Goal: Transaction & Acquisition: Purchase product/service

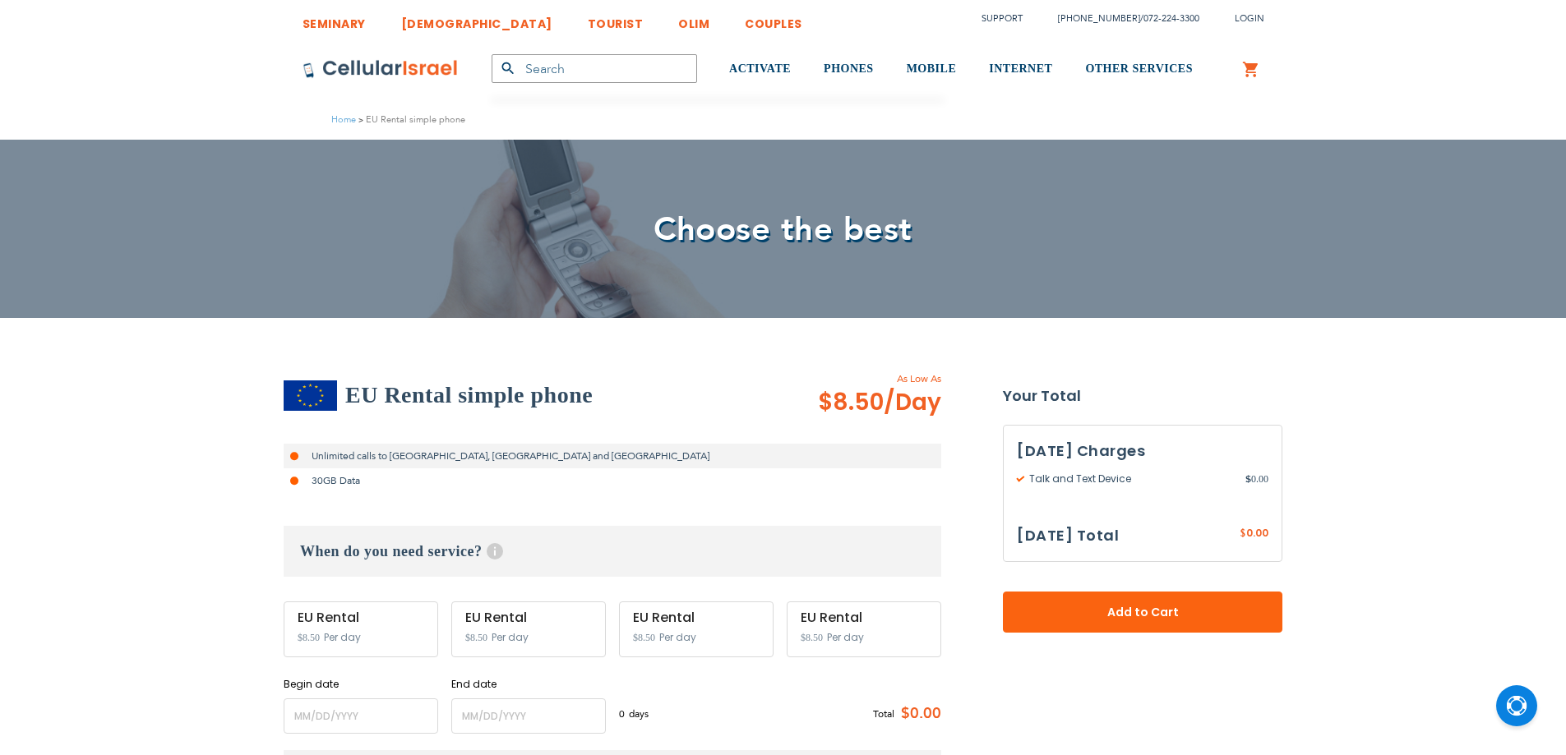
select select
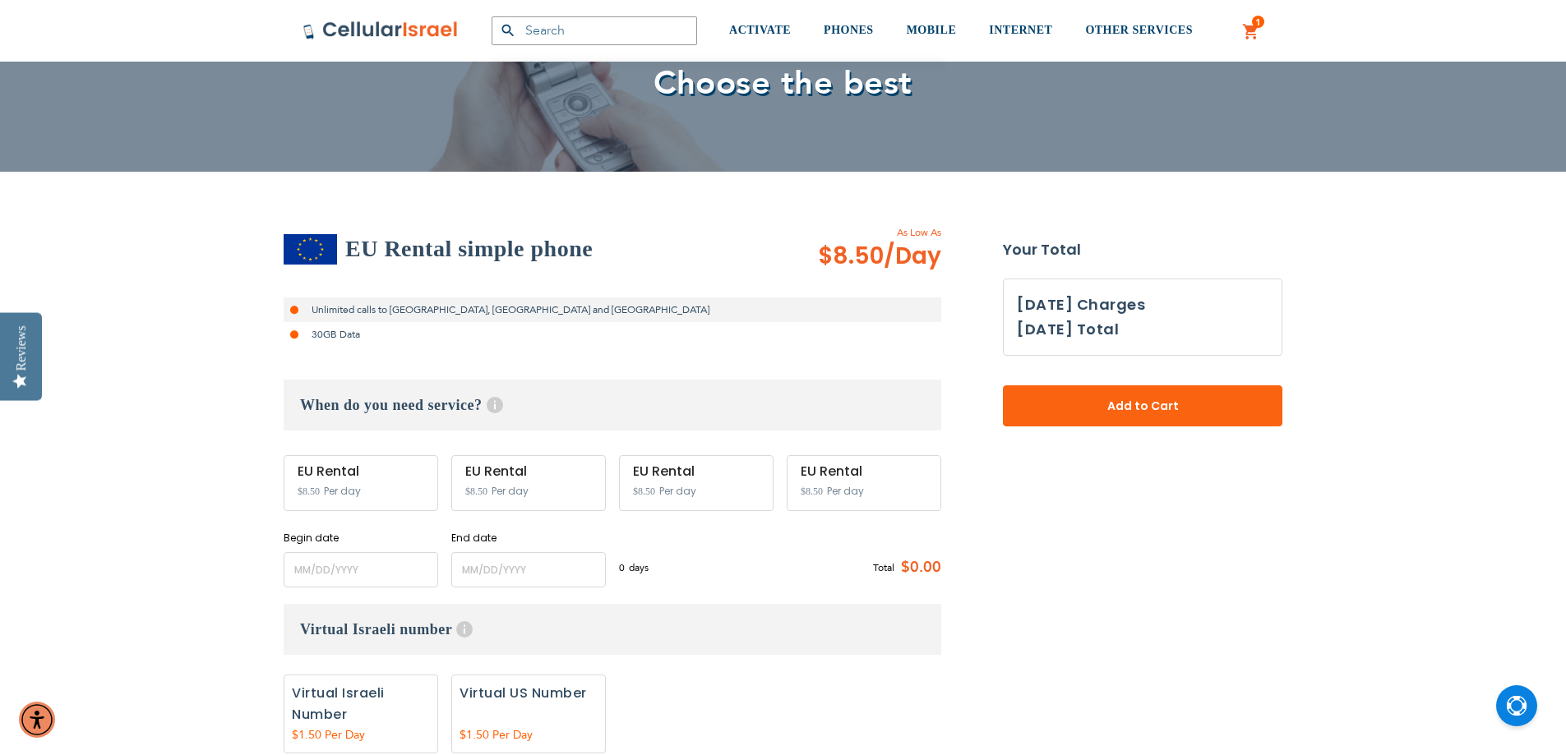
scroll to position [164, 0]
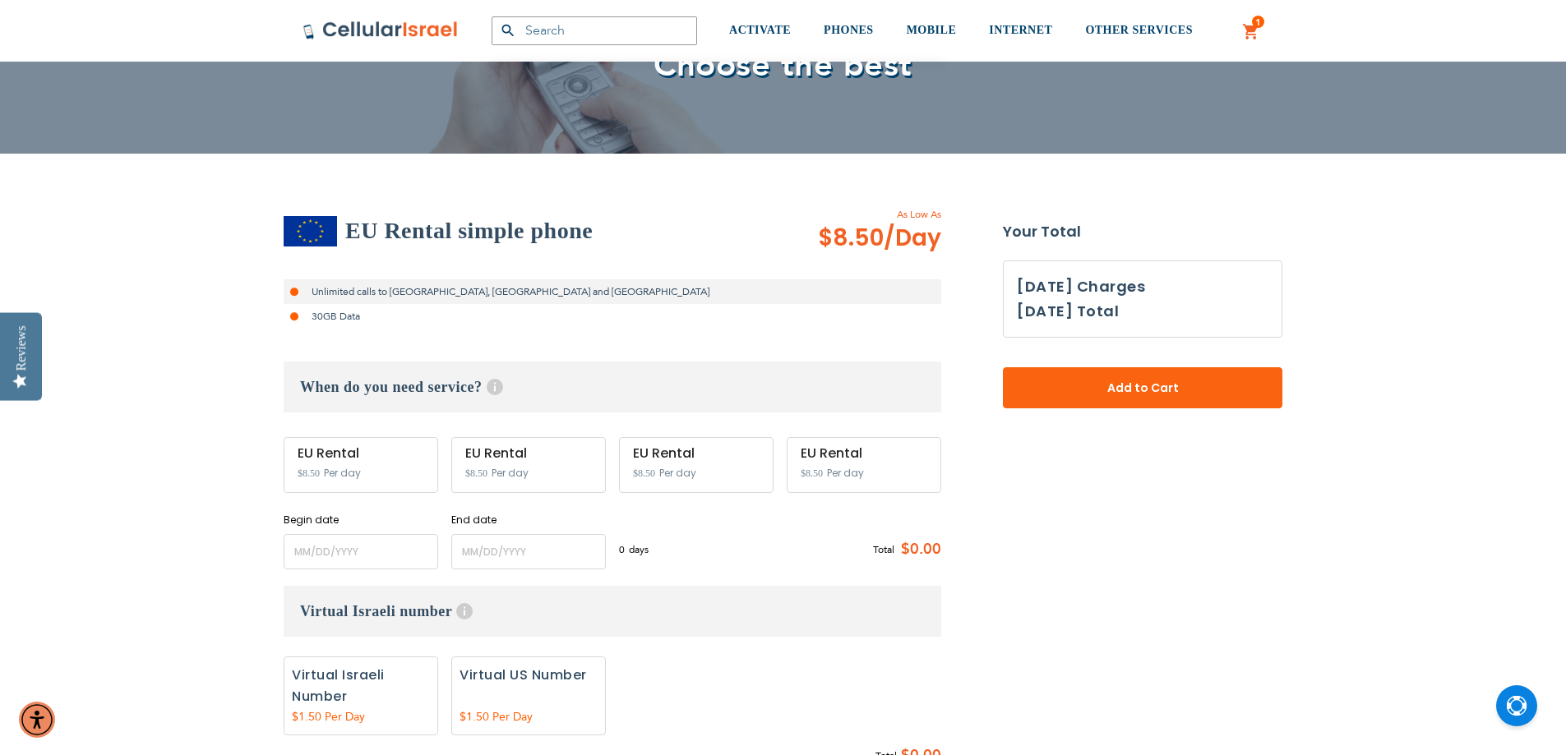
click at [380, 465] on div "EU Rental $8.50 Per day" at bounding box center [361, 465] width 155 height 56
click at [346, 547] on input "name" at bounding box center [361, 551] width 155 height 35
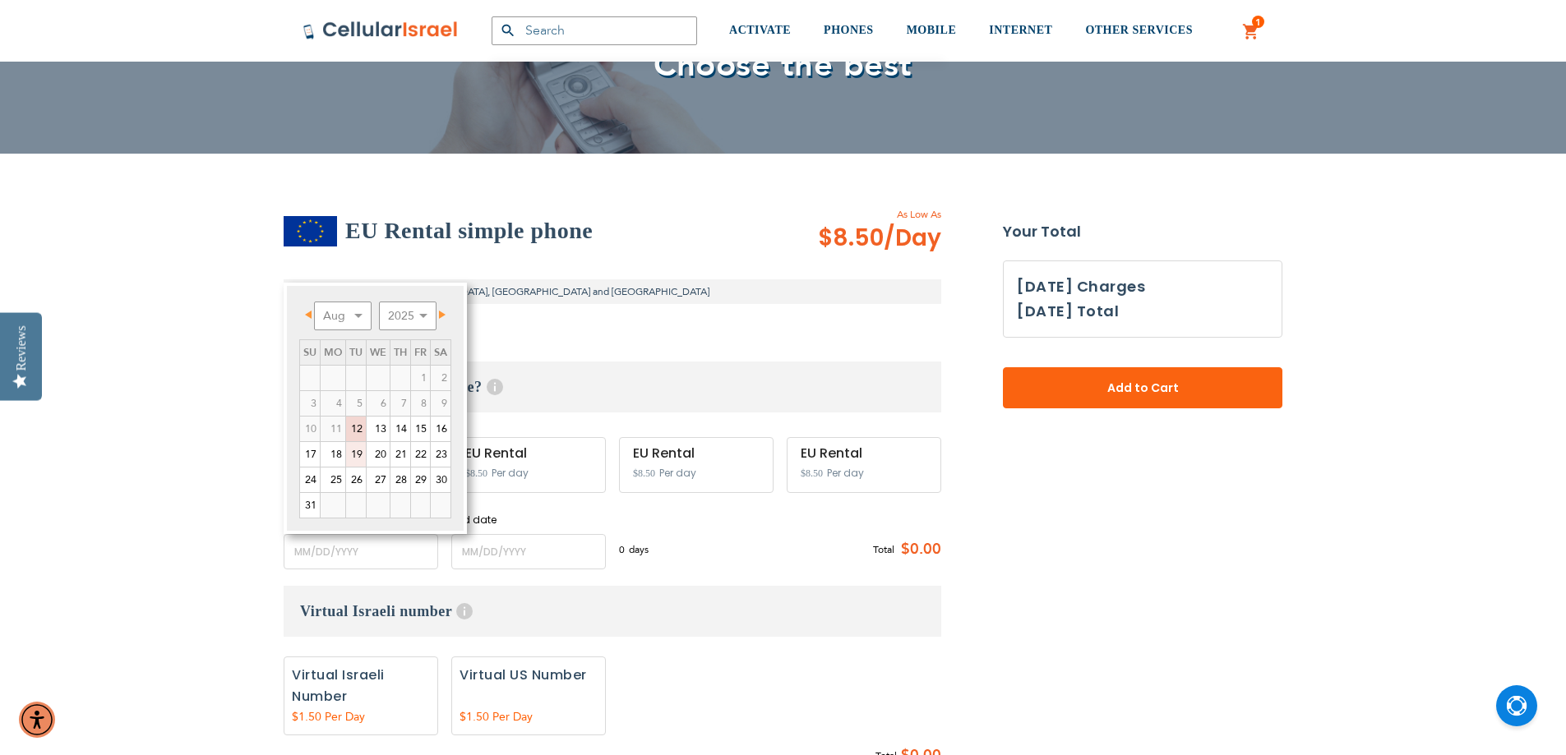
click at [356, 457] on link "19" at bounding box center [356, 454] width 20 height 25
type input "[DATE]"
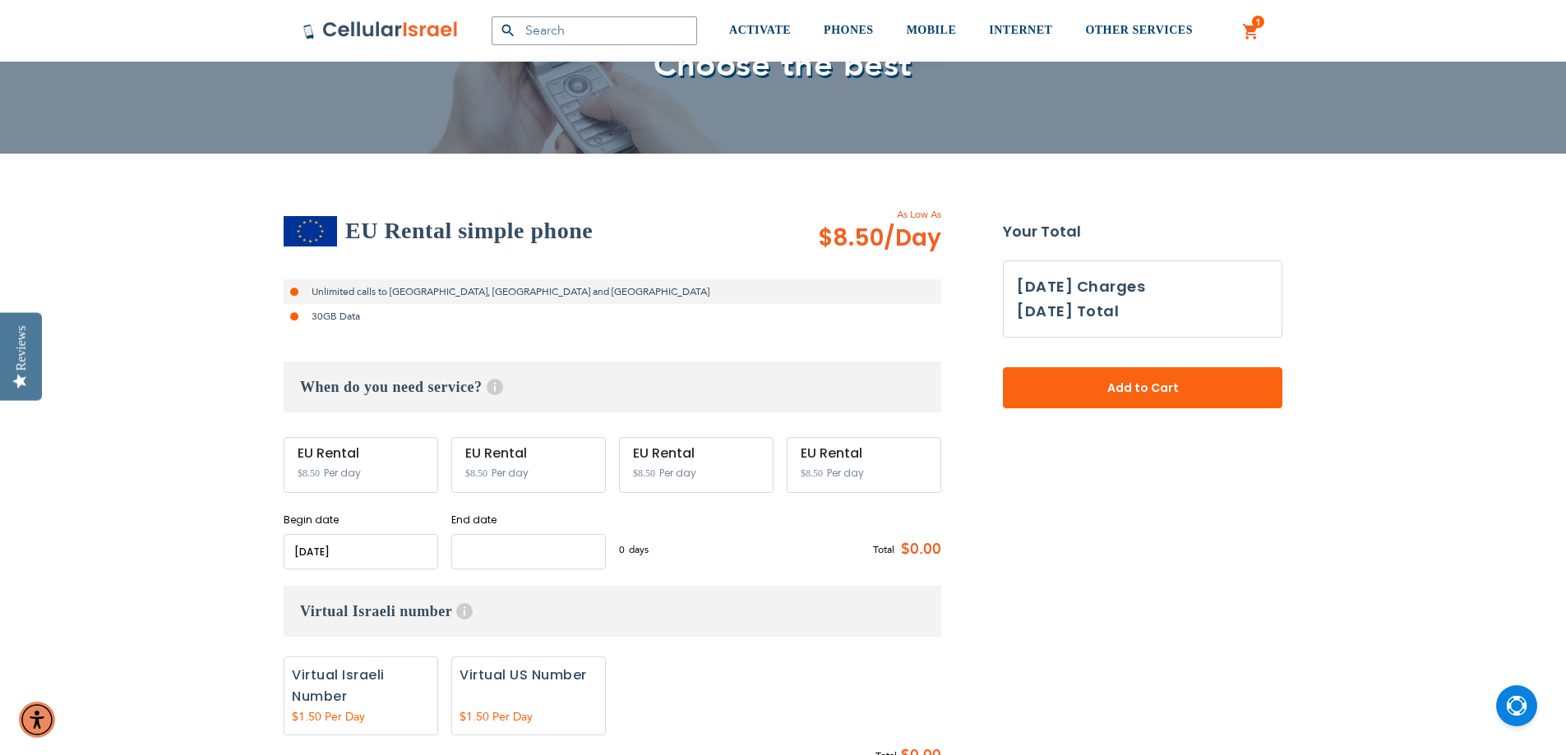
click at [498, 548] on input "name" at bounding box center [528, 551] width 155 height 35
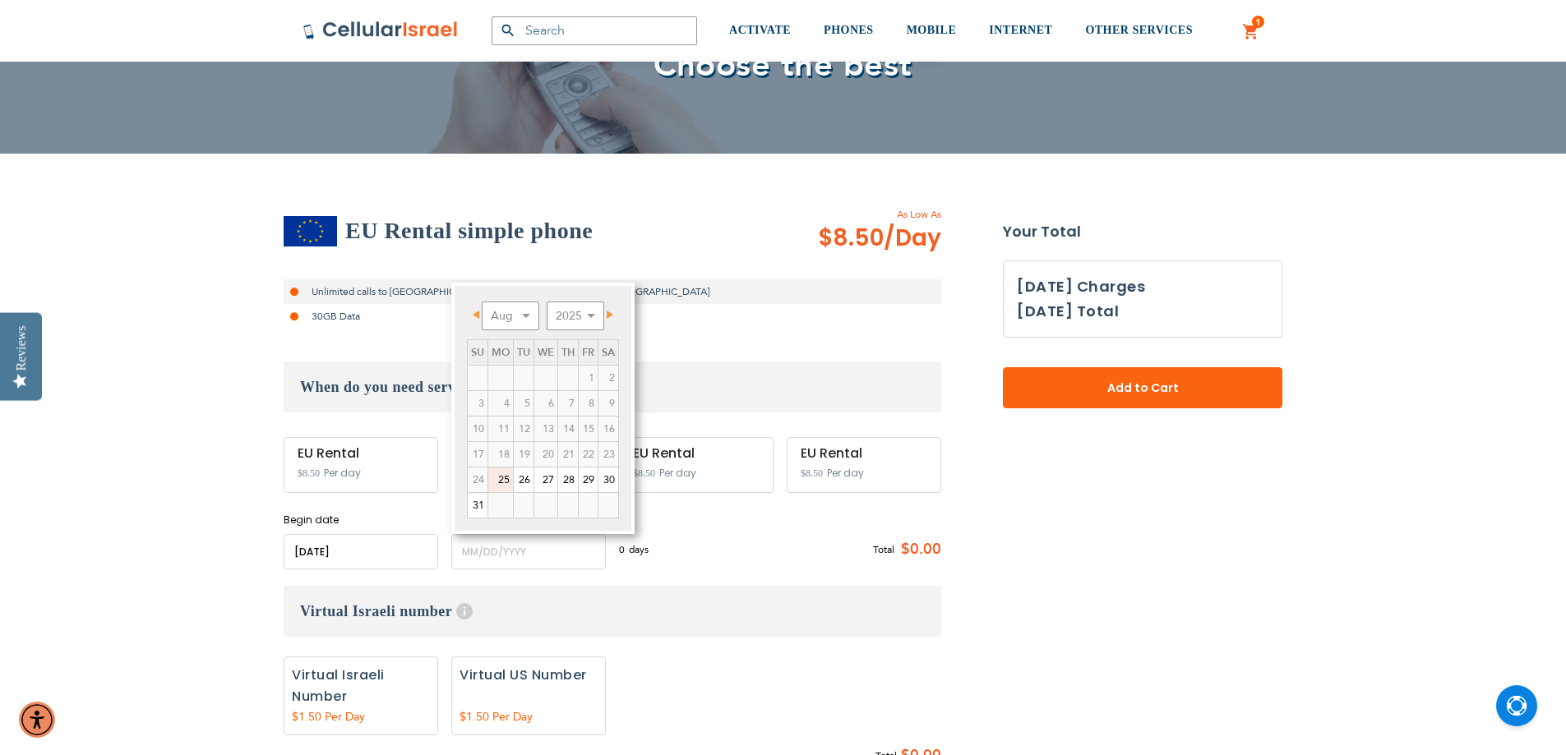
click at [501, 480] on link "25" at bounding box center [500, 480] width 25 height 25
type input "[DATE]"
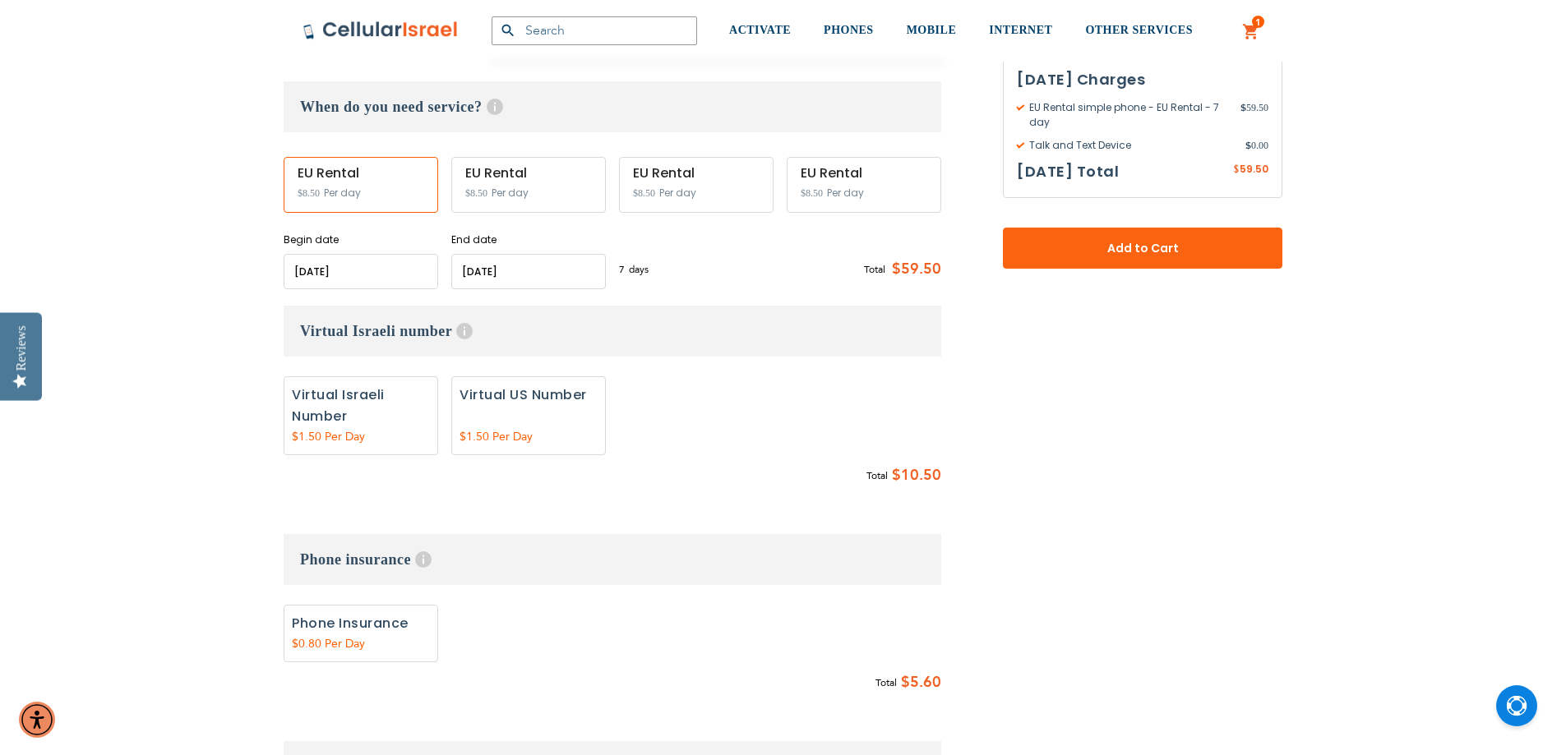
scroll to position [493, 0]
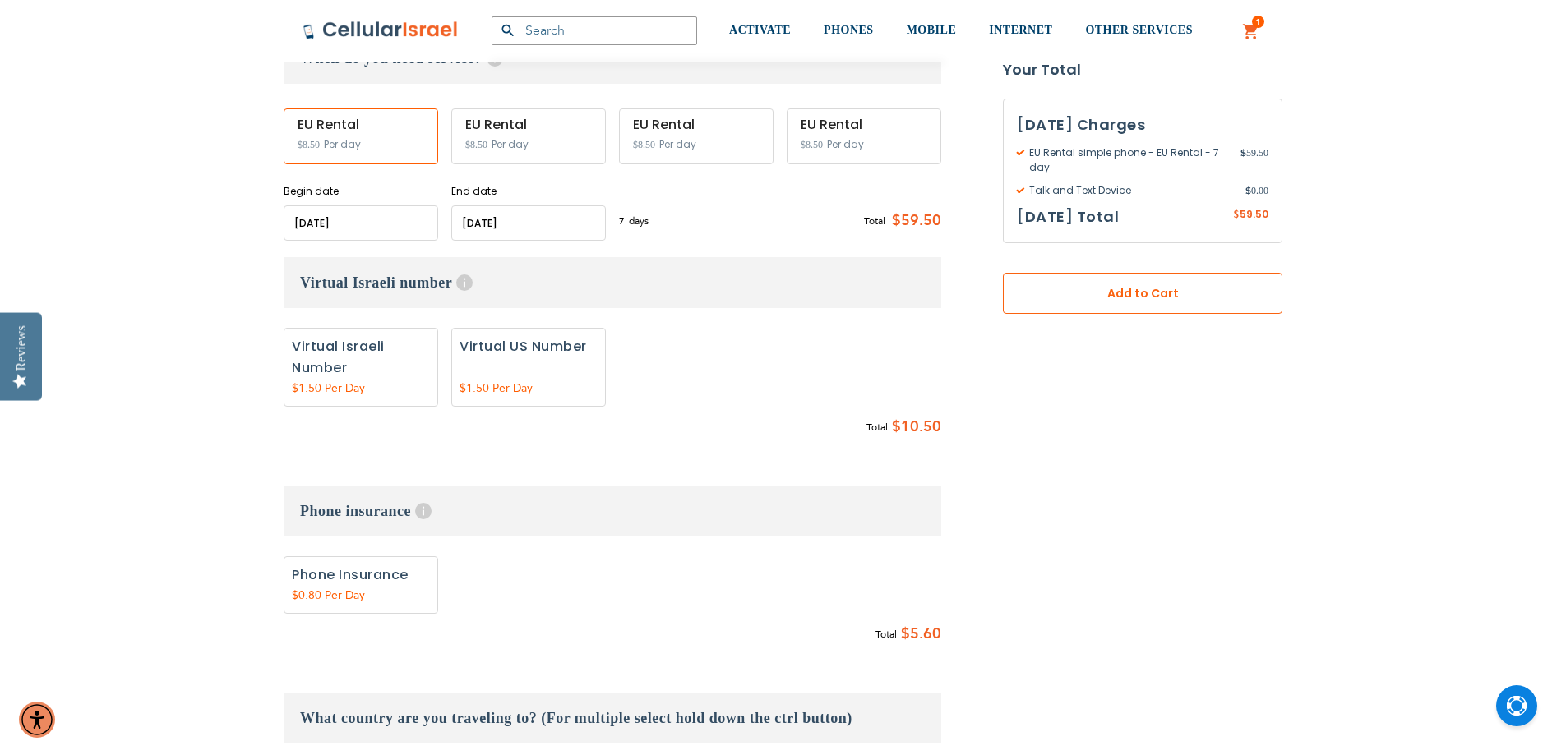
click at [1114, 300] on span "Add to Cart" at bounding box center [1142, 293] width 171 height 17
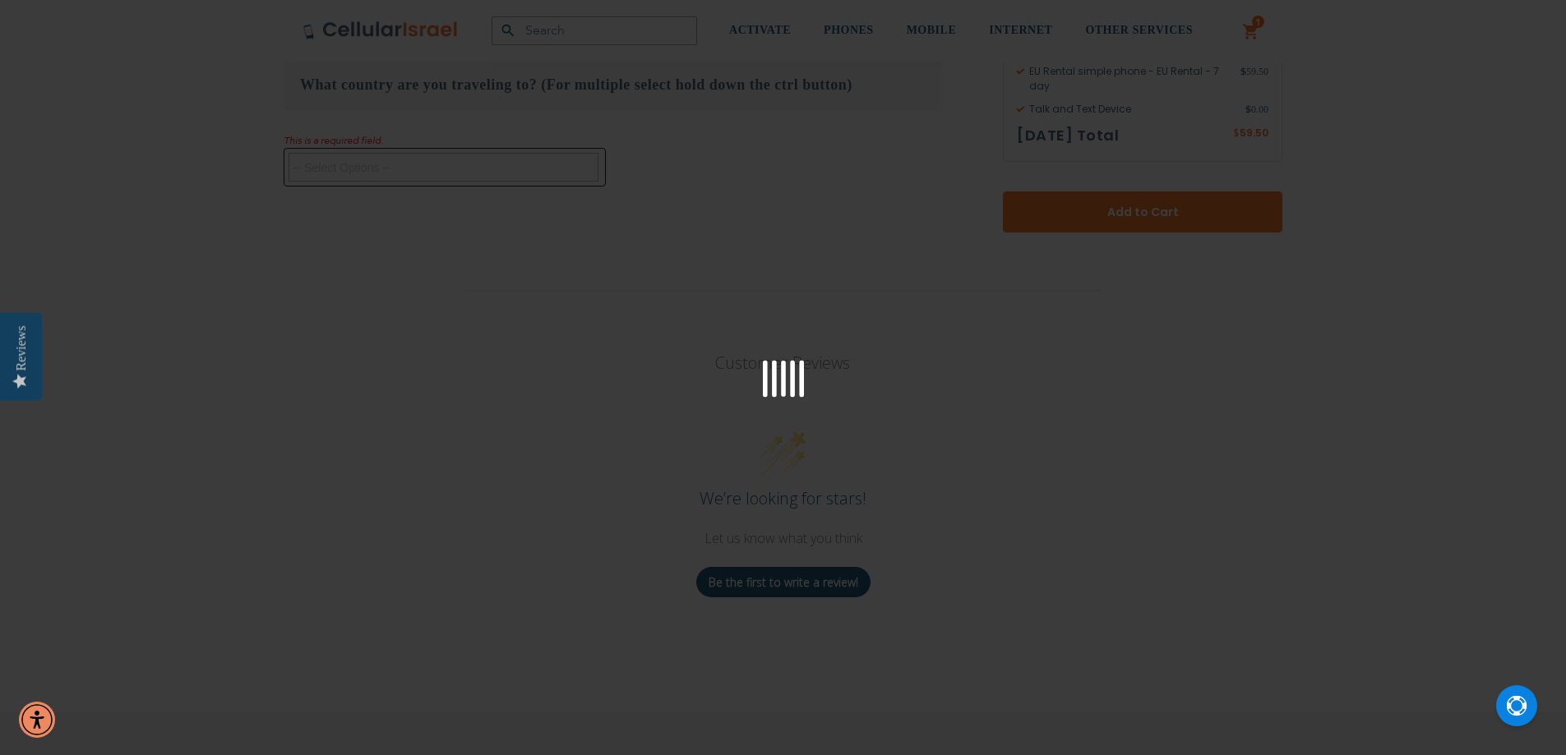
scroll to position [1133, 0]
